Goal: Information Seeking & Learning: Understand process/instructions

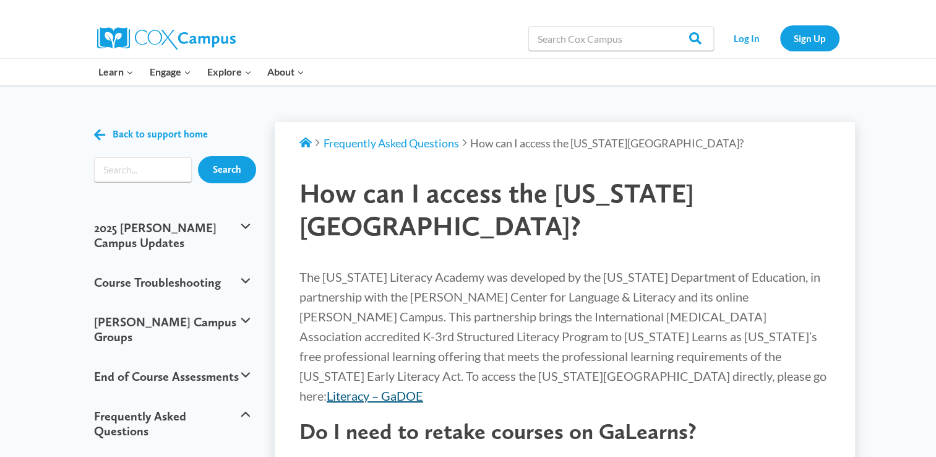
click at [423, 388] on link "Literacy – GaDOE" at bounding box center [375, 395] width 97 height 15
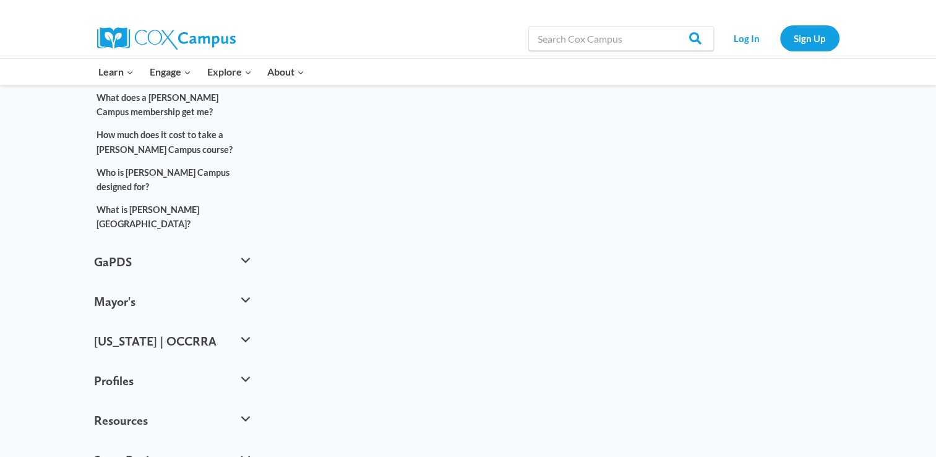
scroll to position [719, 0]
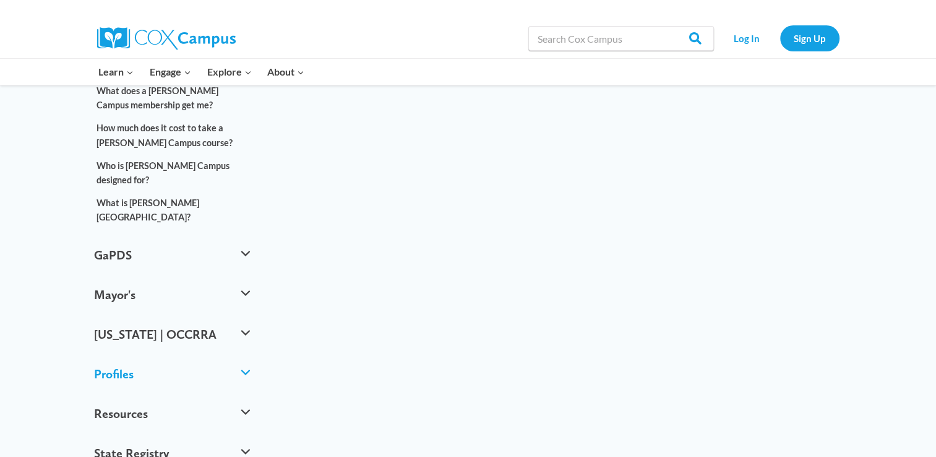
click at [168, 354] on button "Profiles" at bounding box center [172, 374] width 169 height 40
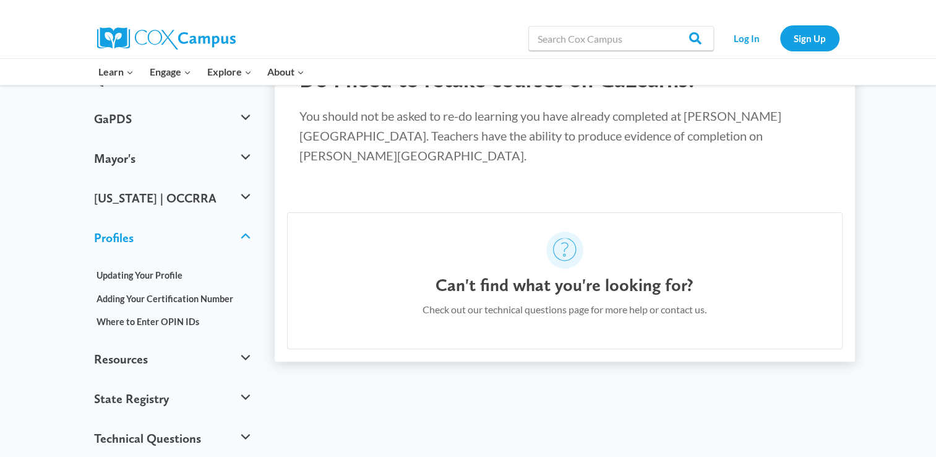
scroll to position [300, 0]
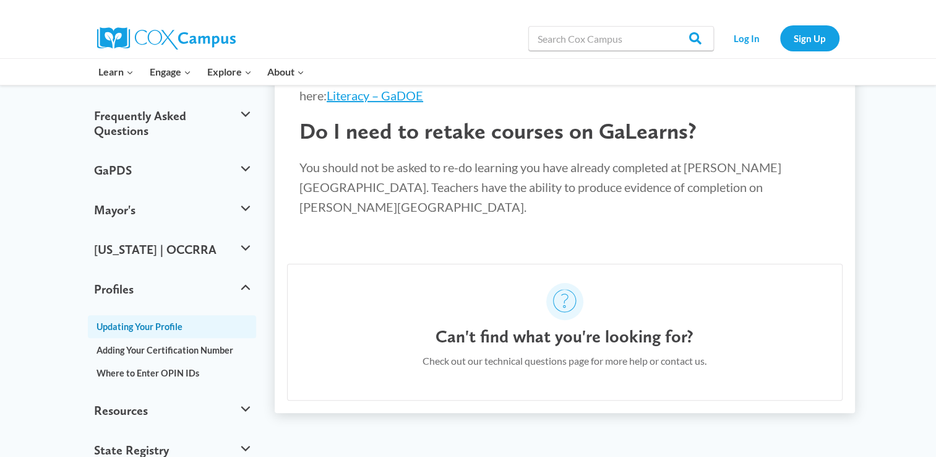
click at [126, 315] on link "Updating Your Profile" at bounding box center [172, 326] width 169 height 23
